Goal: Check status: Check status

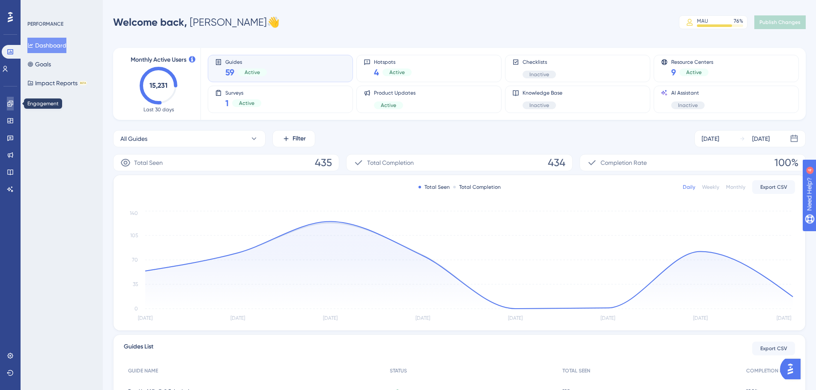
click at [9, 104] on icon at bounding box center [10, 104] width 6 height 6
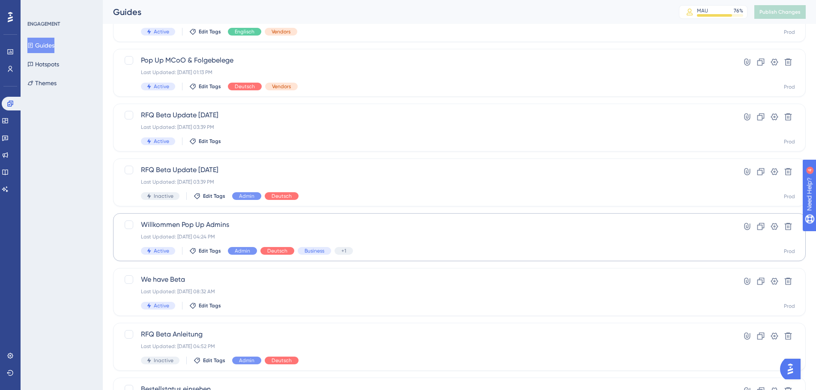
scroll to position [86, 0]
click at [272, 226] on span "Willkommen Pop Up Admins" at bounding box center [425, 224] width 568 height 10
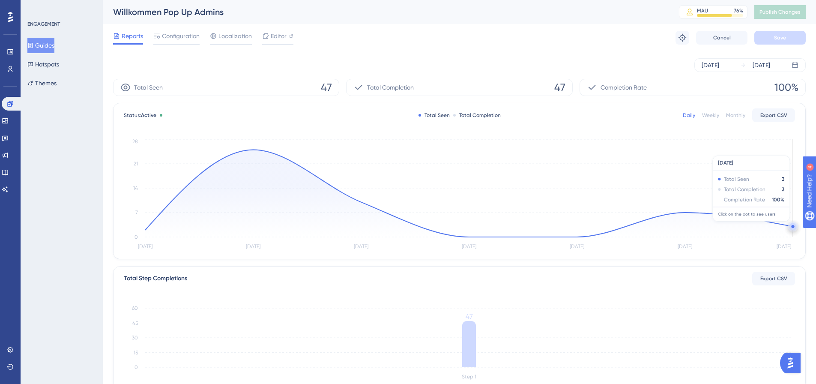
click at [792, 226] on circle at bounding box center [792, 226] width 3 height 3
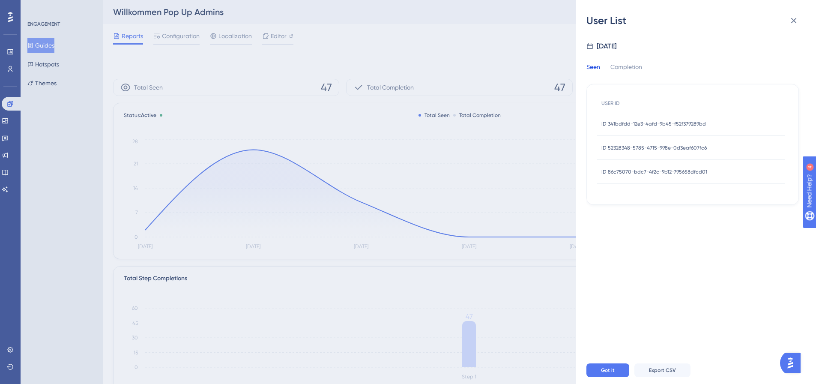
click at [658, 120] on span "ID 341bdfdd-12e3-4afd-9b45-f52f379289bd" at bounding box center [653, 123] width 104 height 7
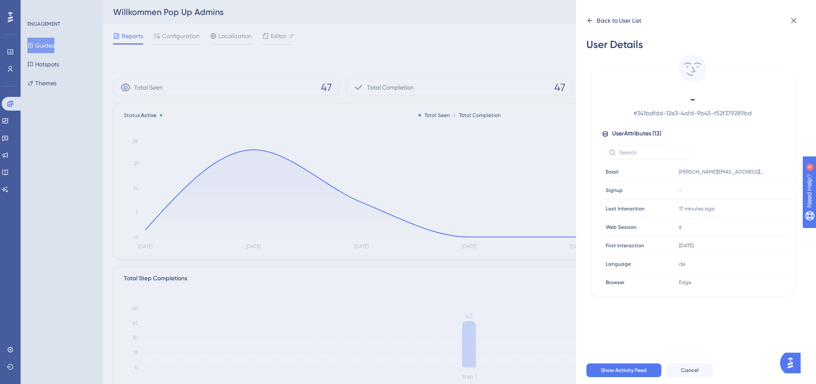
click at [603, 21] on div "Back to User List" at bounding box center [618, 20] width 45 height 10
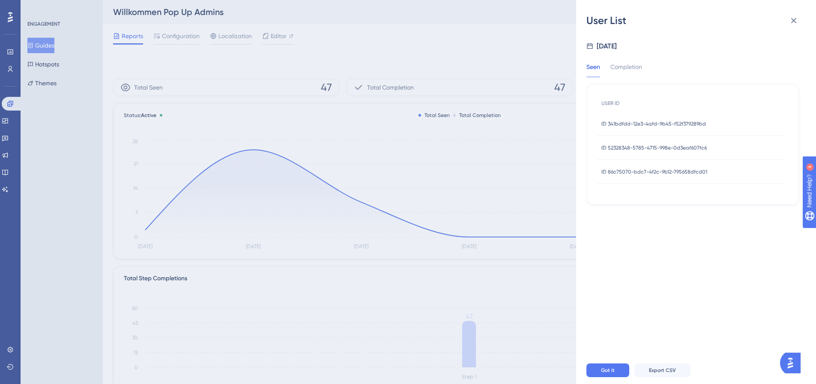
click at [667, 147] on span "ID 52328348-5785-4715-998e-0d3eaf607fc6" at bounding box center [653, 147] width 105 height 7
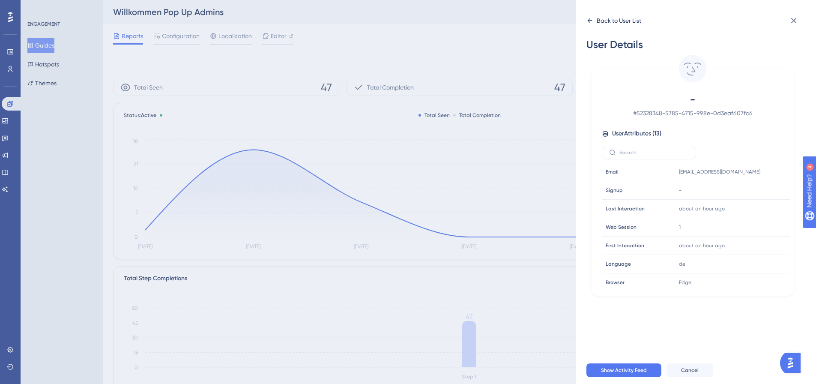
click at [597, 20] on div "Back to User List" at bounding box center [618, 20] width 45 height 10
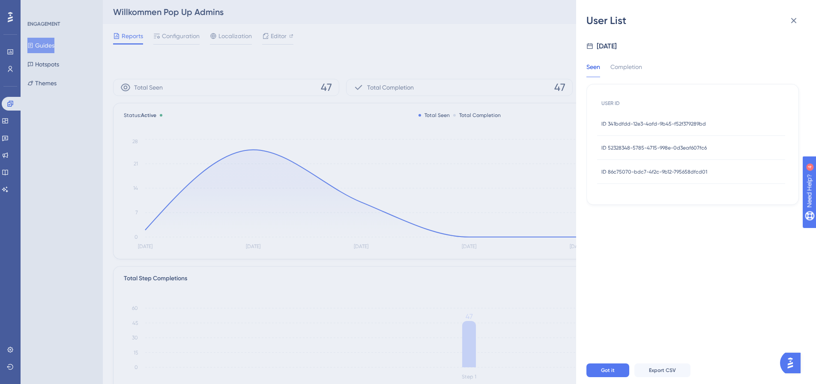
click at [645, 170] on span "ID 86c75070-bdc7-4f2c-9b12-795658dfcd01" at bounding box center [654, 171] width 106 height 7
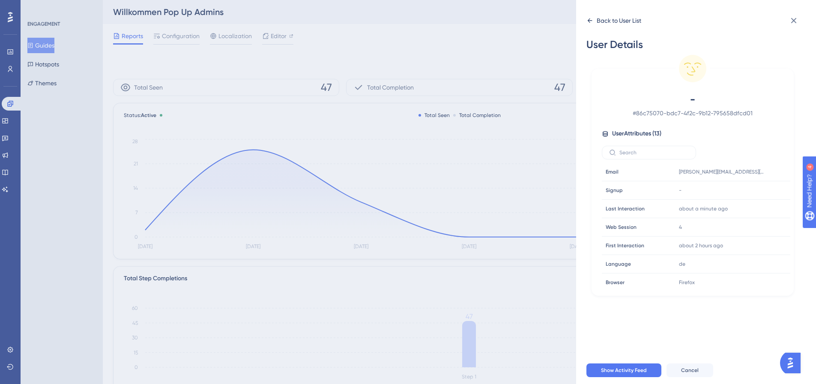
click at [594, 18] on div "Back to User List" at bounding box center [613, 21] width 55 height 14
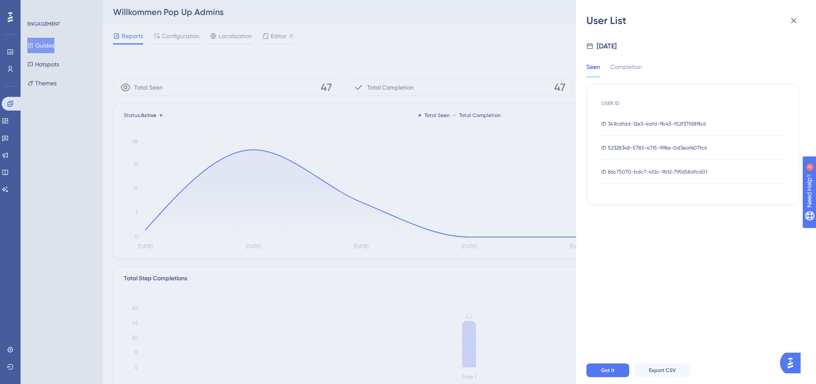
click at [483, 27] on div "User List Sep 30, 2025 Seen Completion USER ID ID 341bdfdd-12e3-4afd-9b45-f52f3…" at bounding box center [408, 192] width 816 height 384
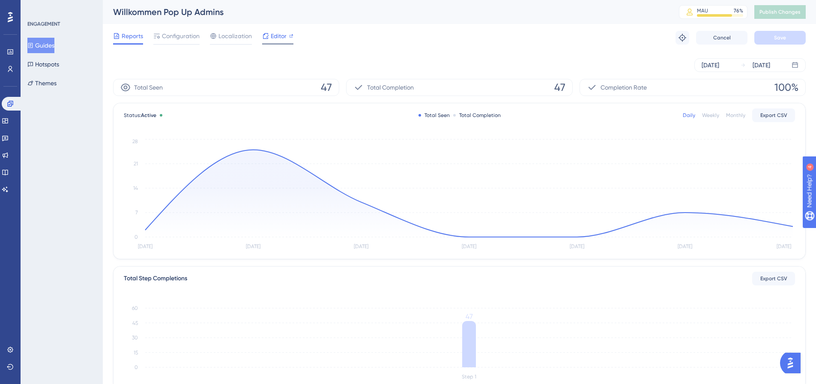
click at [271, 36] on span "Editor" at bounding box center [279, 36] width 16 height 10
click at [268, 34] on icon at bounding box center [265, 36] width 7 height 7
